Goal: Information Seeking & Learning: Learn about a topic

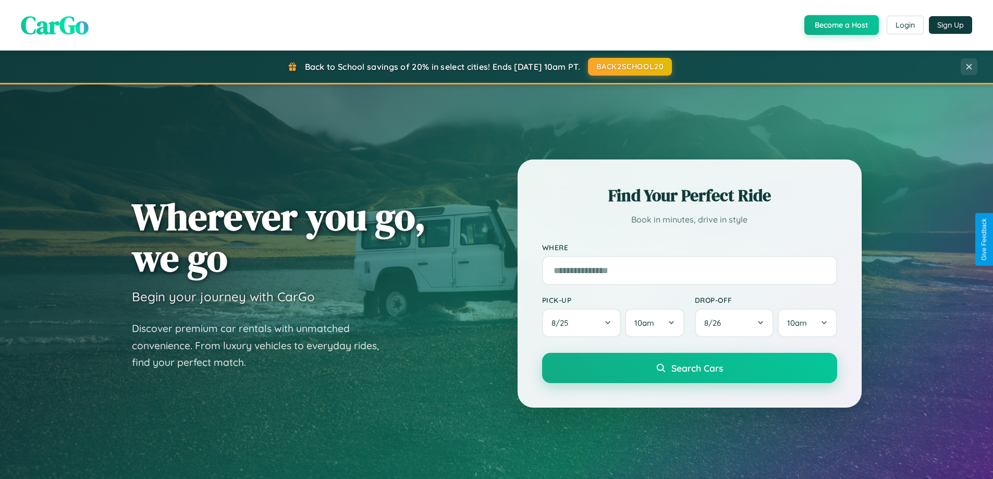
scroll to position [449, 0]
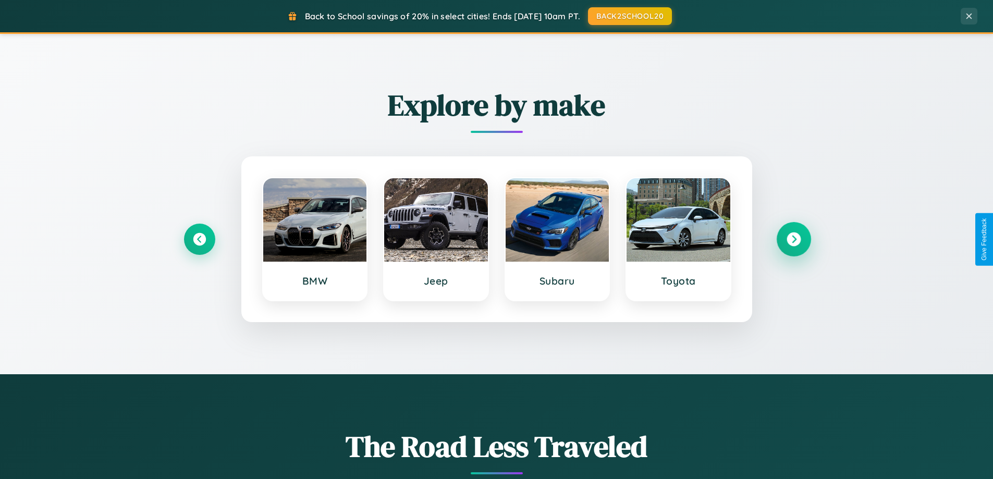
click at [793, 239] on icon at bounding box center [794, 239] width 14 height 14
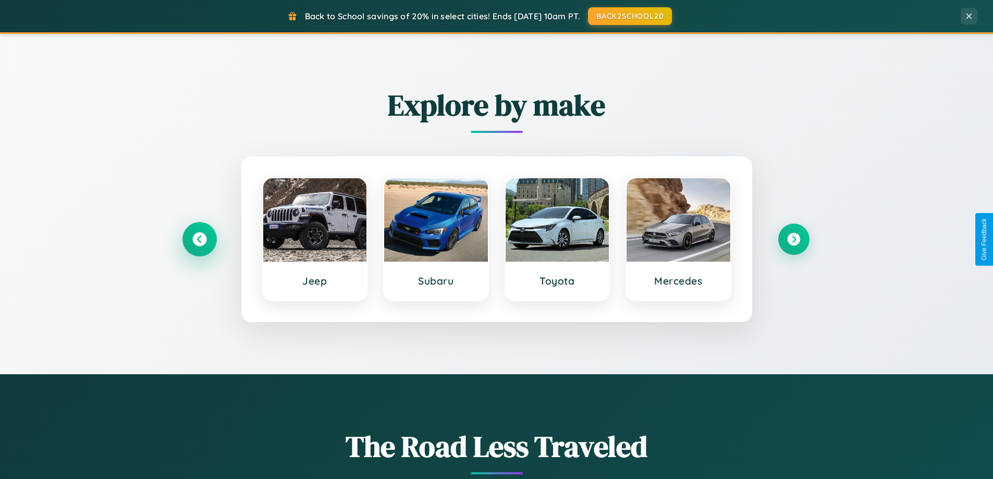
click at [199, 239] on icon at bounding box center [199, 239] width 14 height 14
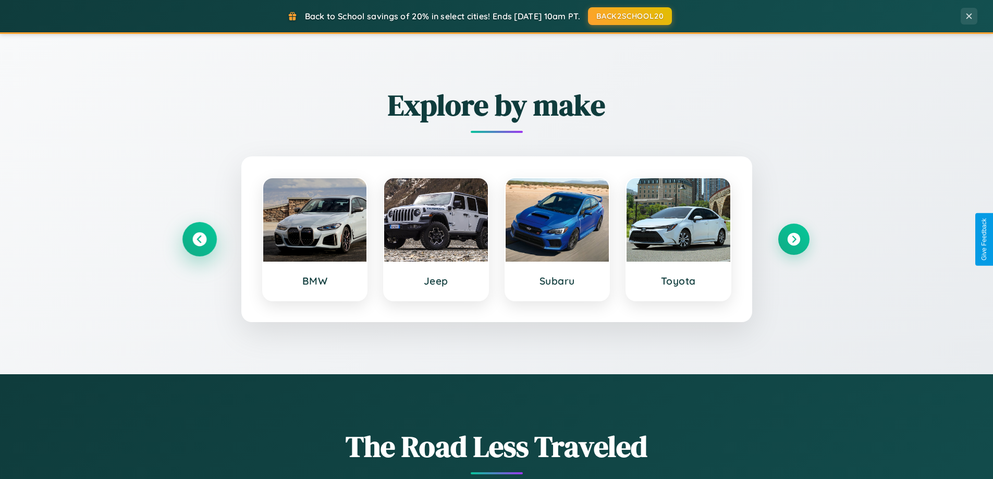
click at [199, 239] on icon at bounding box center [199, 239] width 14 height 14
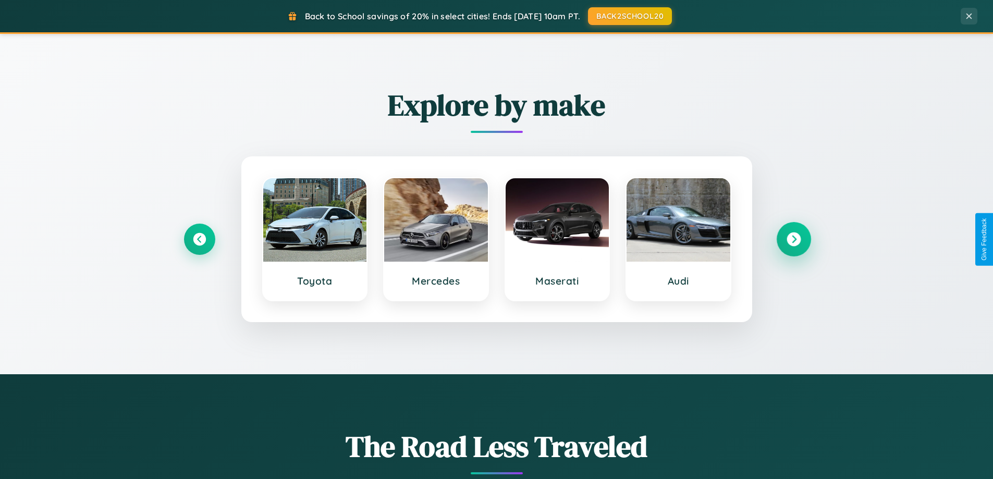
click at [793, 239] on icon at bounding box center [794, 239] width 14 height 14
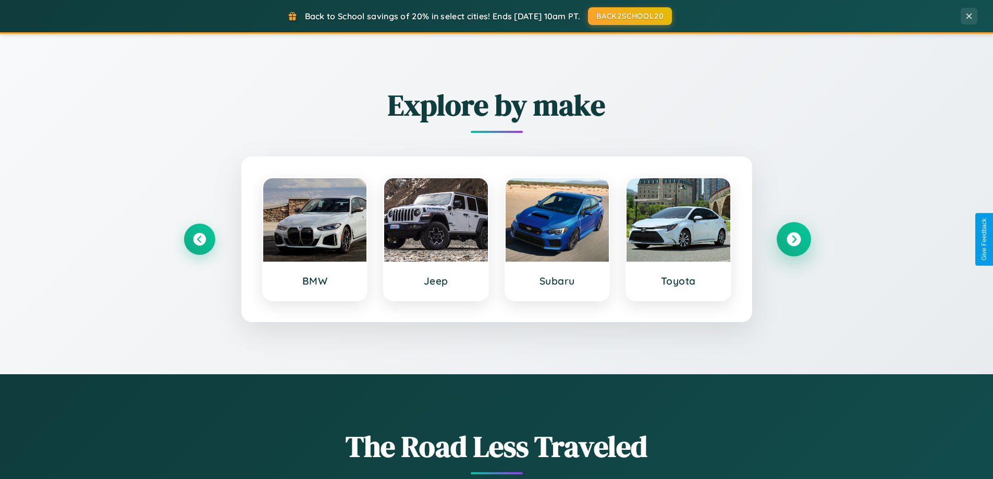
scroll to position [2006, 0]
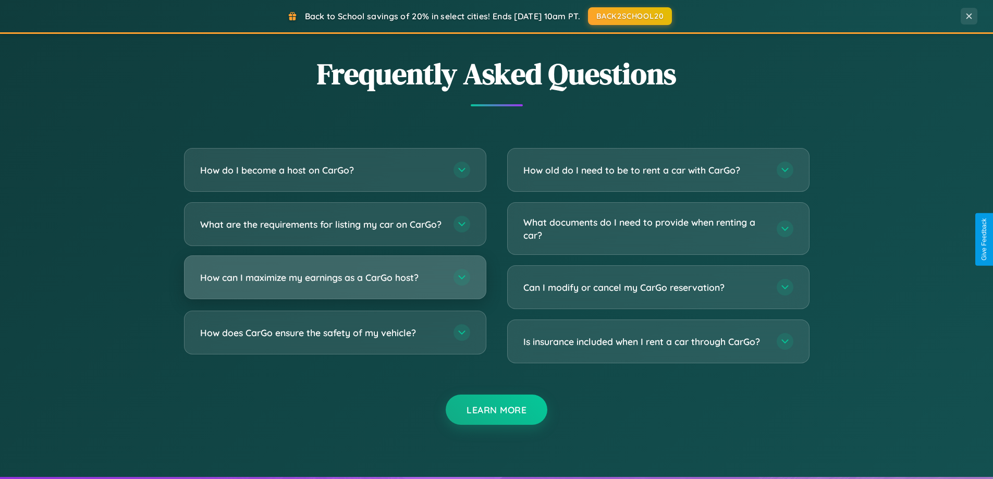
click at [335, 284] on h3 "How can I maximize my earnings as a CarGo host?" at bounding box center [321, 277] width 243 height 13
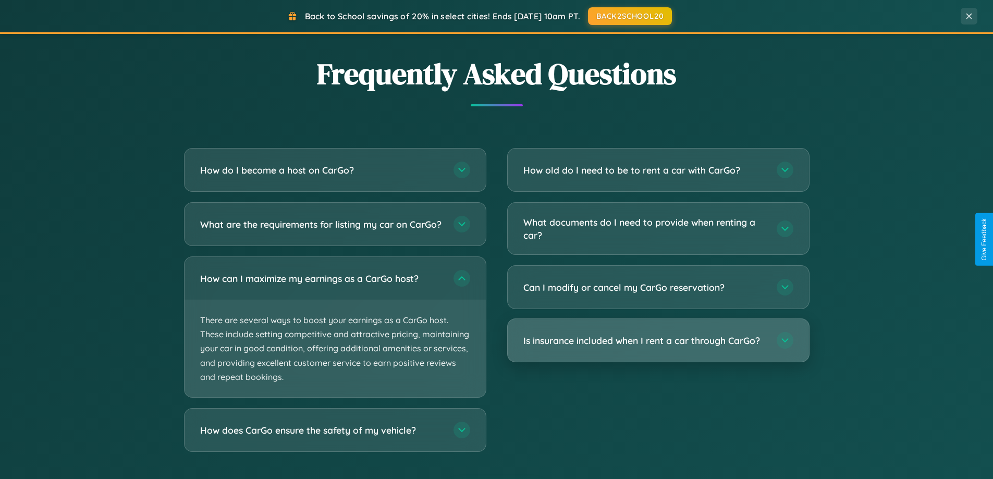
click at [658, 341] on h3 "Is insurance included when I rent a car through CarGo?" at bounding box center [644, 340] width 243 height 13
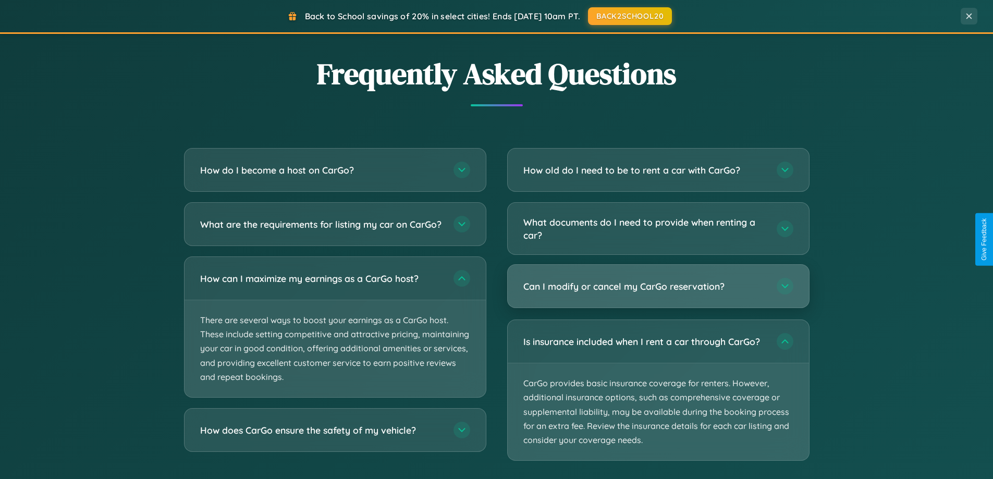
click at [658, 287] on h3 "Can I modify or cancel my CarGo reservation?" at bounding box center [644, 286] width 243 height 13
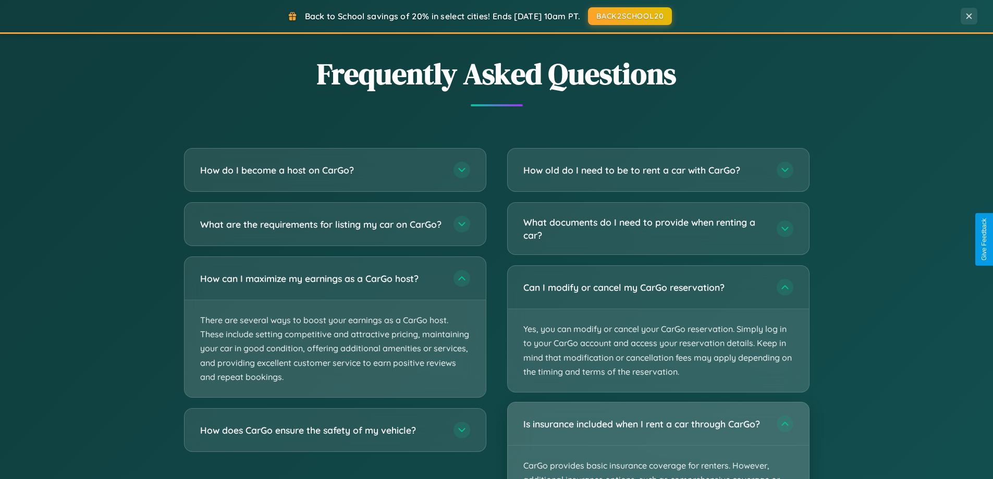
click at [658, 440] on div "Is insurance included when I rent a car through CarGo?" at bounding box center [658, 423] width 301 height 43
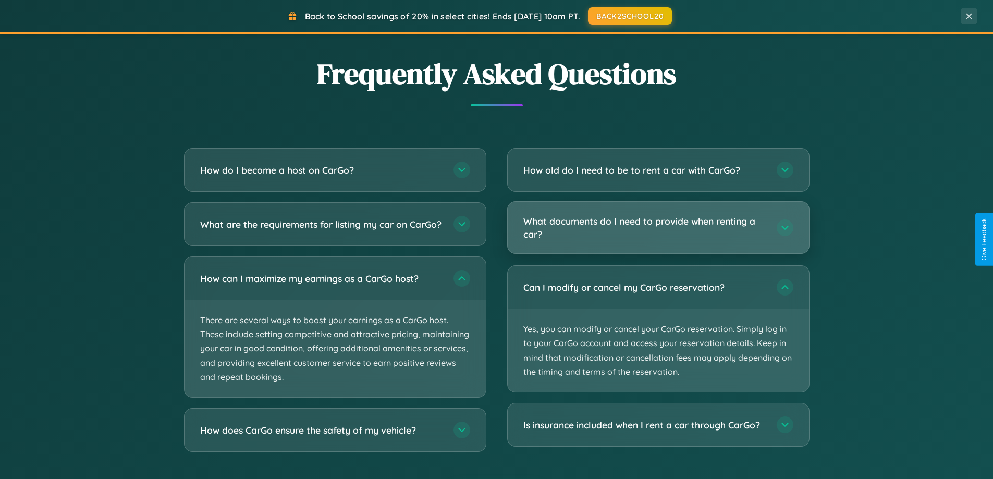
click at [658, 228] on h3 "What documents do I need to provide when renting a car?" at bounding box center [644, 228] width 243 height 26
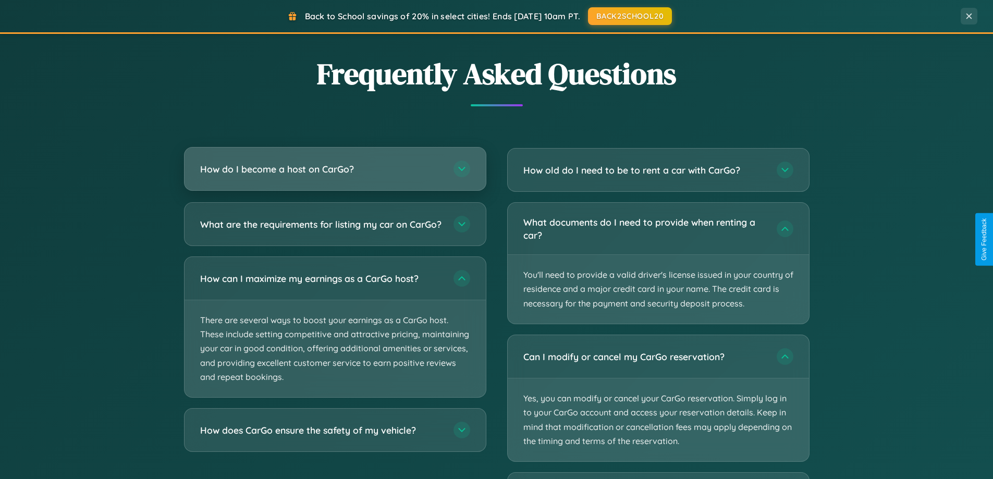
click at [335, 170] on h3 "How do I become a host on CarGo?" at bounding box center [321, 169] width 243 height 13
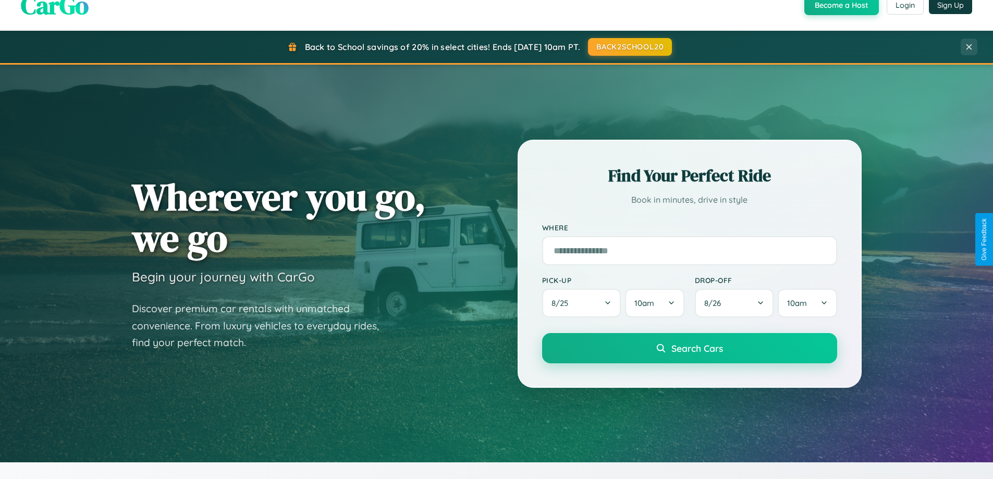
scroll to position [0, 0]
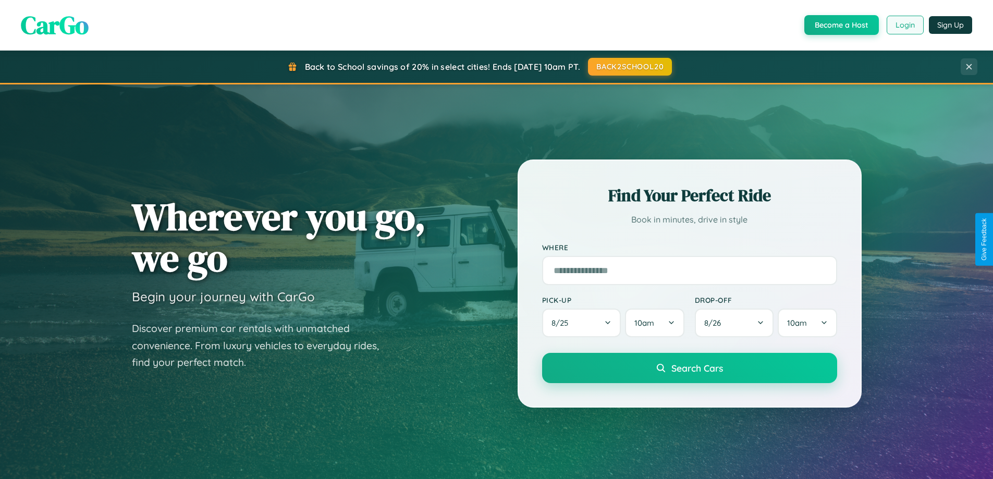
click at [904, 25] on button "Login" at bounding box center [905, 25] width 37 height 19
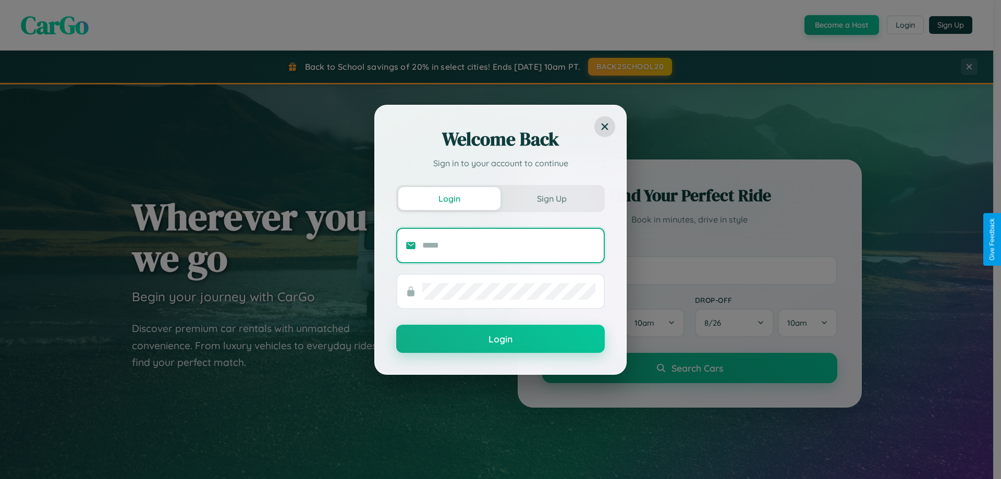
click at [509, 245] on input "text" at bounding box center [508, 245] width 173 height 17
type input "**********"
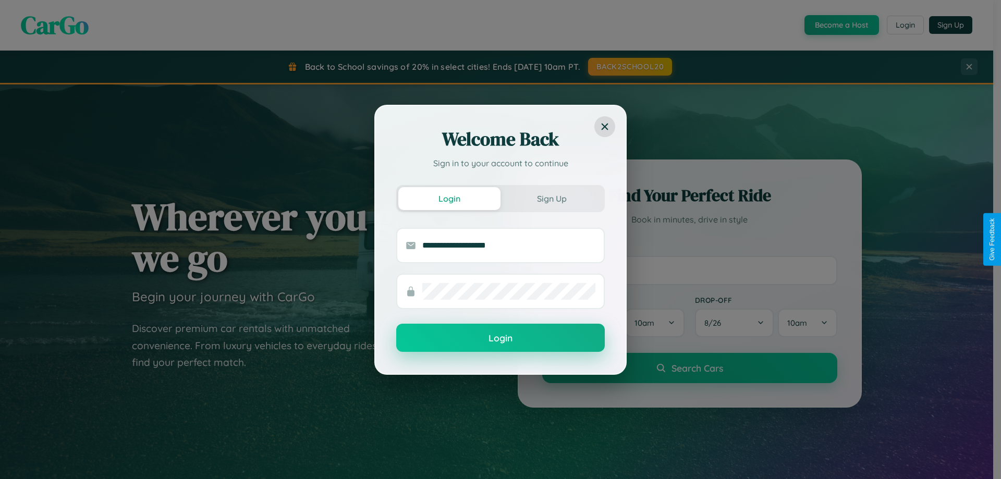
click at [500, 338] on button "Login" at bounding box center [500, 338] width 208 height 28
